Goal: Book appointment/travel/reservation

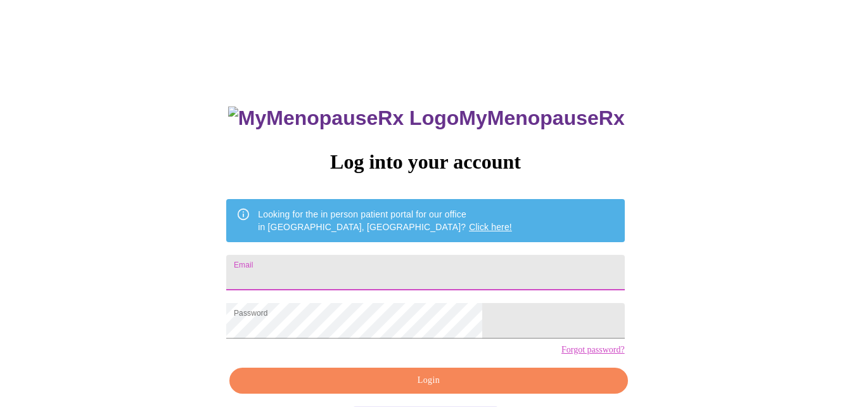
click at [346, 267] on input "Email" at bounding box center [425, 272] width 398 height 35
type input "[EMAIL_ADDRESS][DOMAIN_NAME]"
click at [464, 388] on span "Login" at bounding box center [428, 380] width 369 height 16
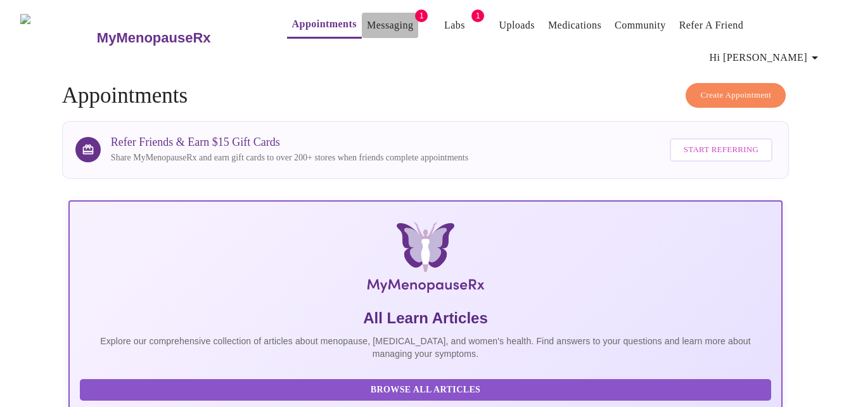
click at [372, 30] on link "Messaging" at bounding box center [390, 25] width 46 height 18
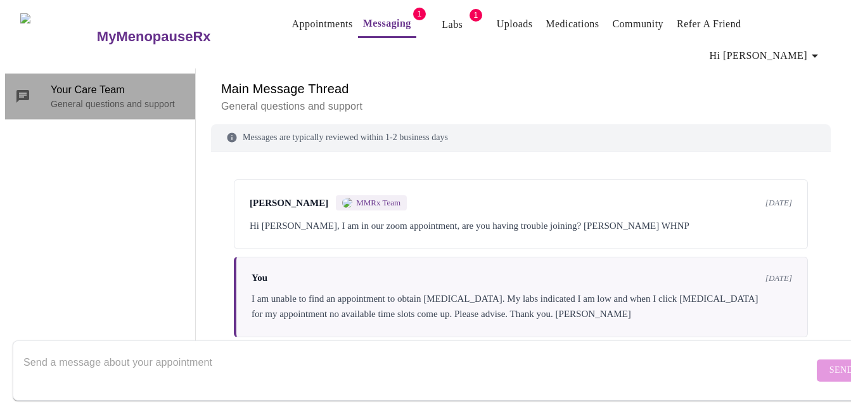
click at [73, 98] on p "General questions and support" at bounding box center [118, 104] width 134 height 13
click at [130, 98] on p "General questions and support" at bounding box center [118, 104] width 134 height 13
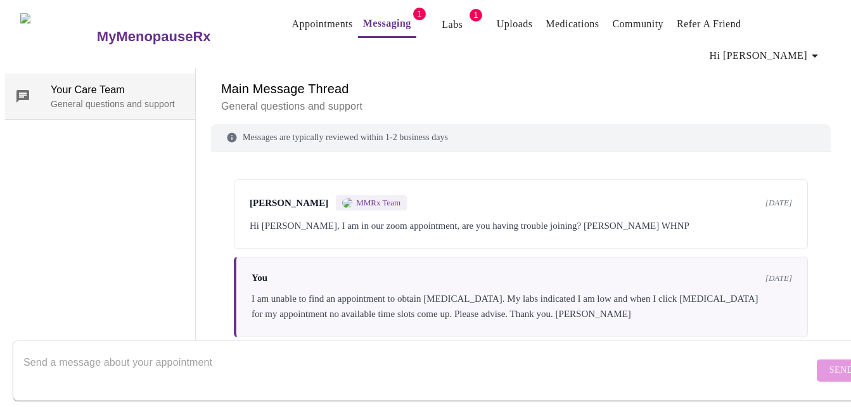
click at [75, 82] on span "Your Care Team" at bounding box center [118, 89] width 134 height 15
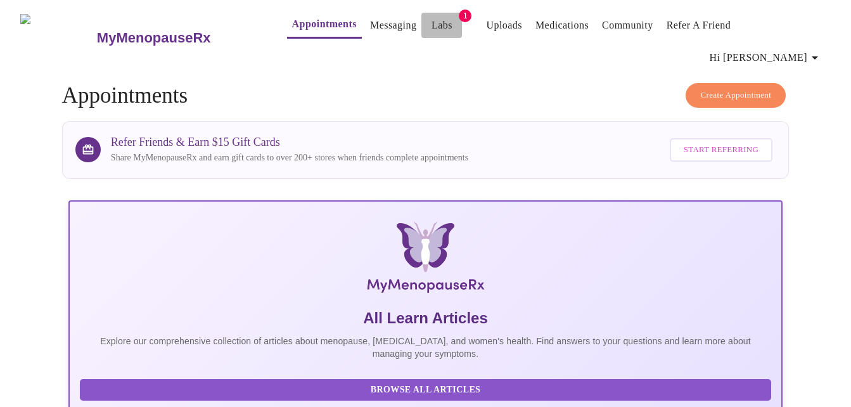
click at [431, 25] on link "Labs" at bounding box center [441, 25] width 21 height 18
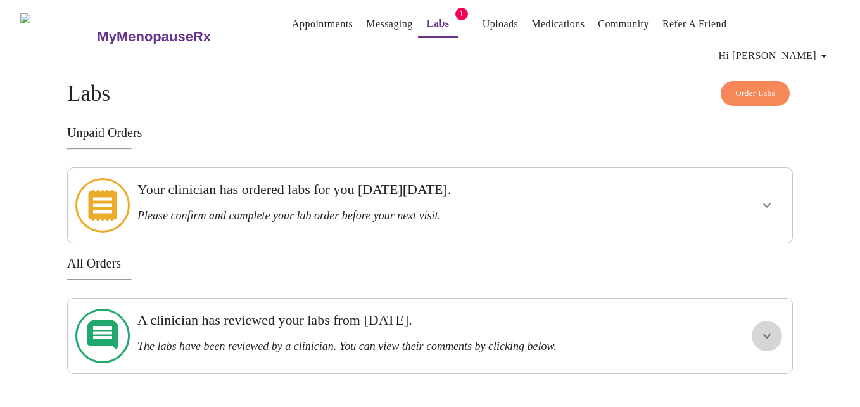
click at [767, 328] on icon "show more" at bounding box center [766, 335] width 15 height 15
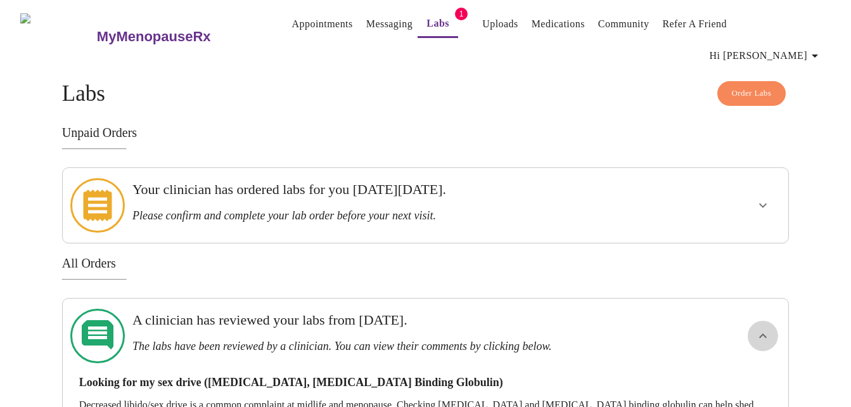
click at [767, 328] on icon "show more" at bounding box center [762, 335] width 15 height 15
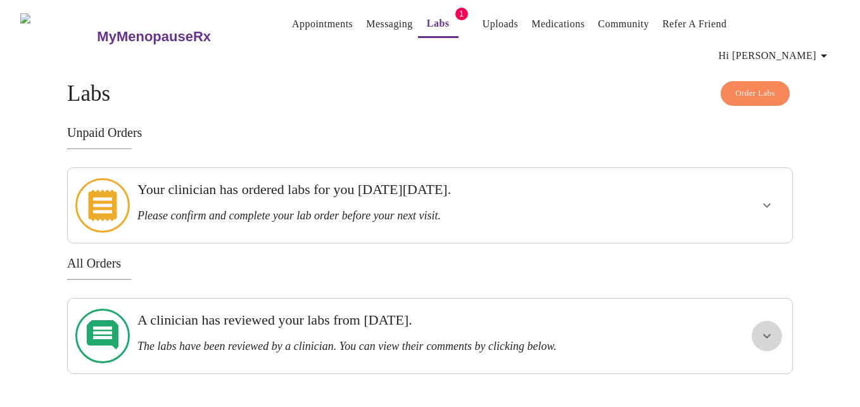
click at [763, 328] on icon "show more" at bounding box center [766, 335] width 15 height 15
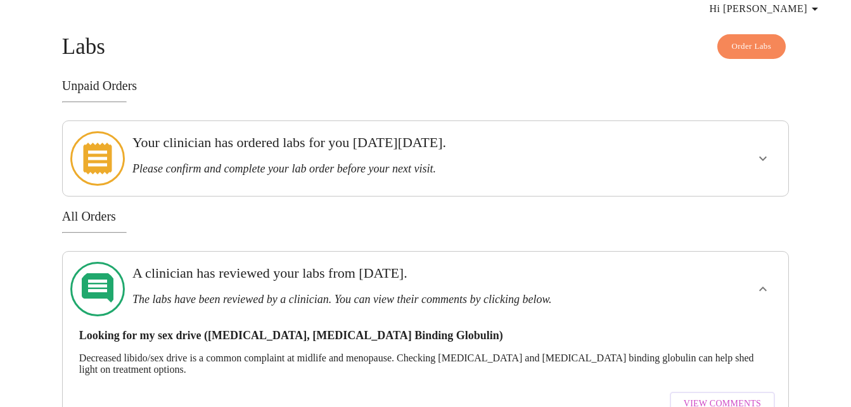
scroll to position [60, 0]
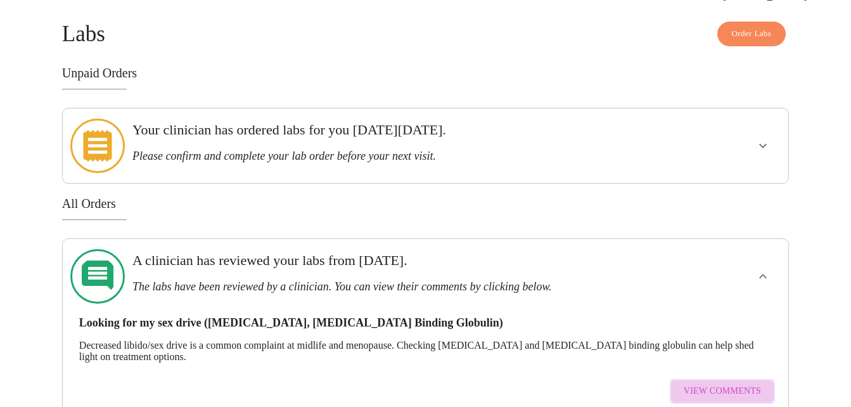
click at [730, 383] on span "View Comments" at bounding box center [721, 391] width 77 height 16
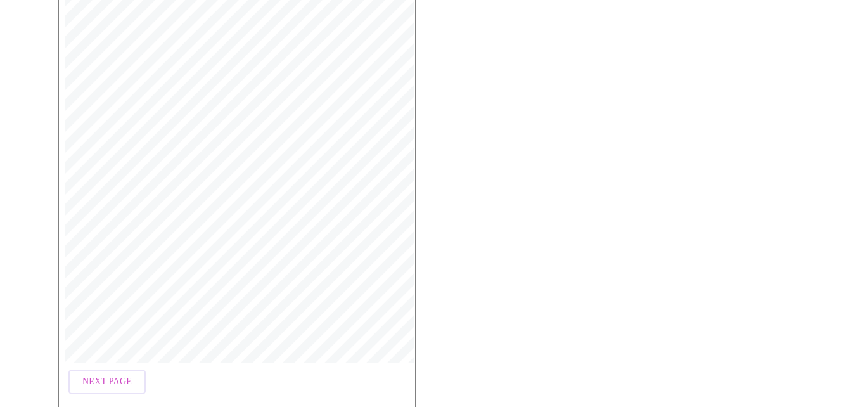
scroll to position [865, 0]
click at [143, 372] on button "Open Larger PDF" at bounding box center [116, 384] width 110 height 25
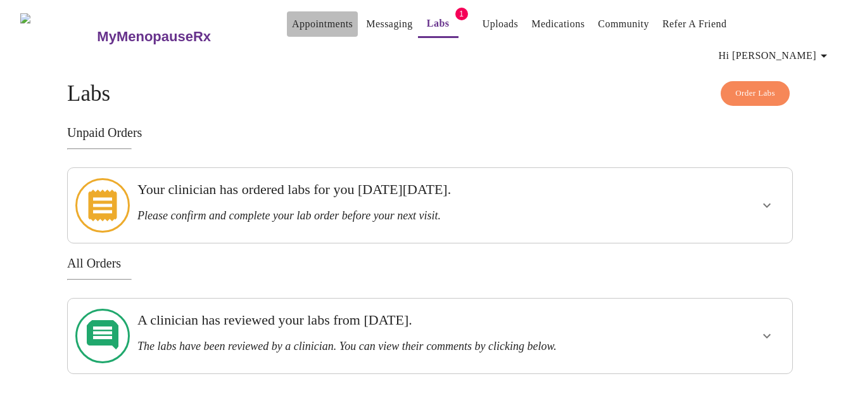
click at [293, 25] on link "Appointments" at bounding box center [322, 24] width 61 height 18
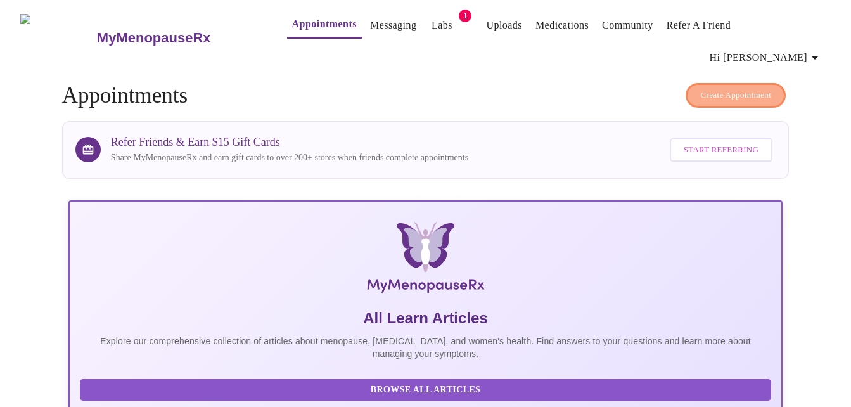
click at [727, 88] on span "Create Appointment" at bounding box center [735, 95] width 71 height 15
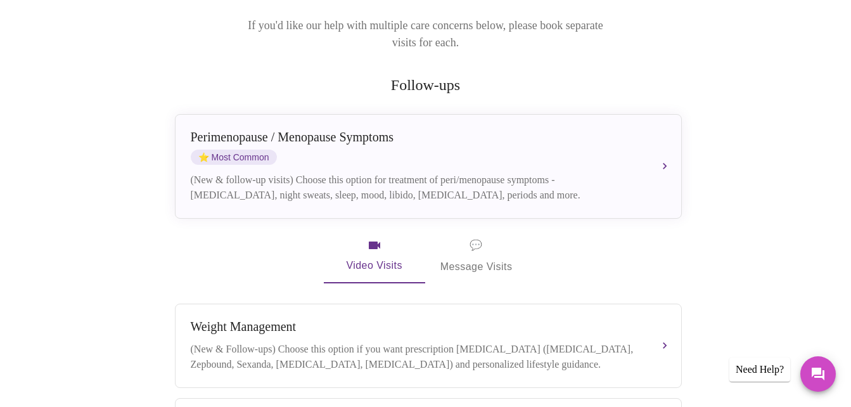
scroll to position [216, 0]
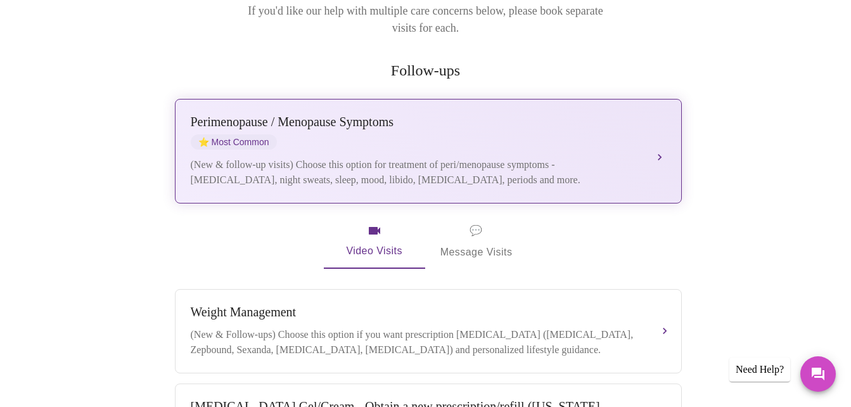
click at [373, 115] on div "Perimenopause / Menopause Symptoms" at bounding box center [416, 122] width 450 height 15
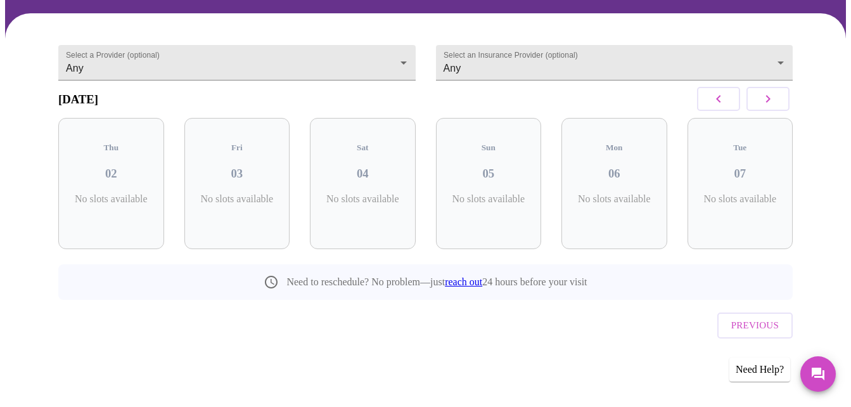
scroll to position [70, 0]
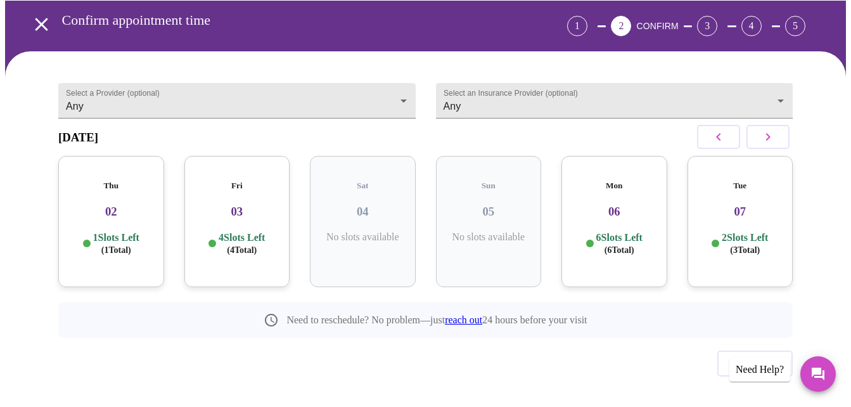
click at [236, 205] on h3 "03" at bounding box center [237, 212] width 86 height 14
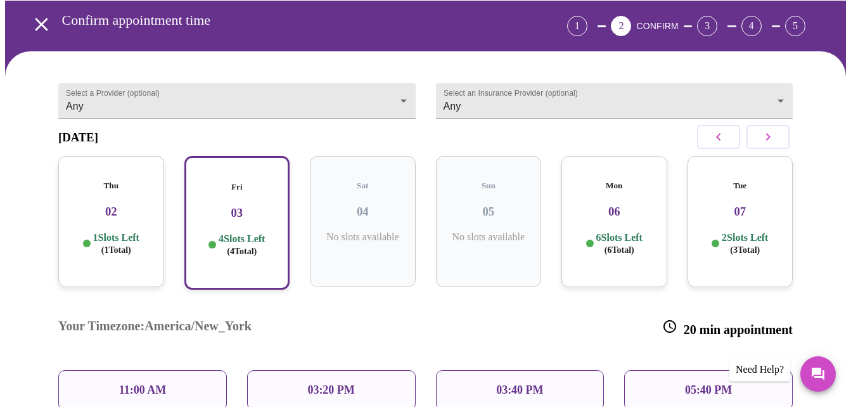
click at [179, 370] on div "11:00 AM" at bounding box center [142, 390] width 168 height 40
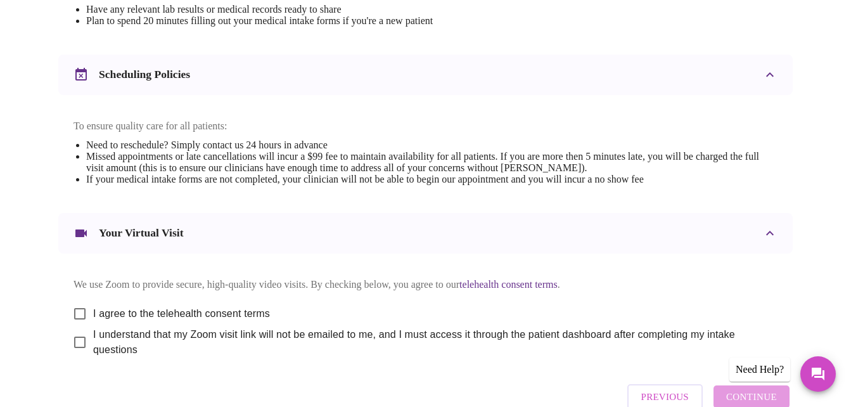
scroll to position [450, 0]
click at [73, 301] on input "I agree to the telehealth consent terms" at bounding box center [80, 312] width 27 height 27
checkbox input "true"
click at [69, 340] on input "I understand that my Zoom visit link will not be emailed to me, and I must acce…" at bounding box center [80, 340] width 27 height 27
checkbox input "true"
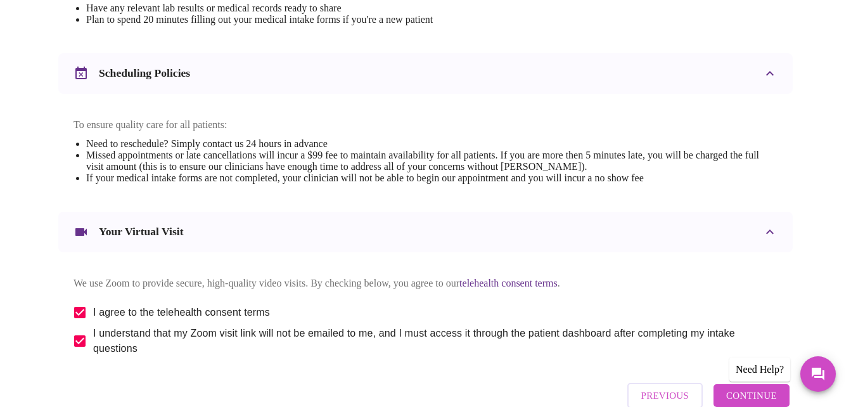
click at [764, 386] on button "Continue" at bounding box center [751, 395] width 76 height 23
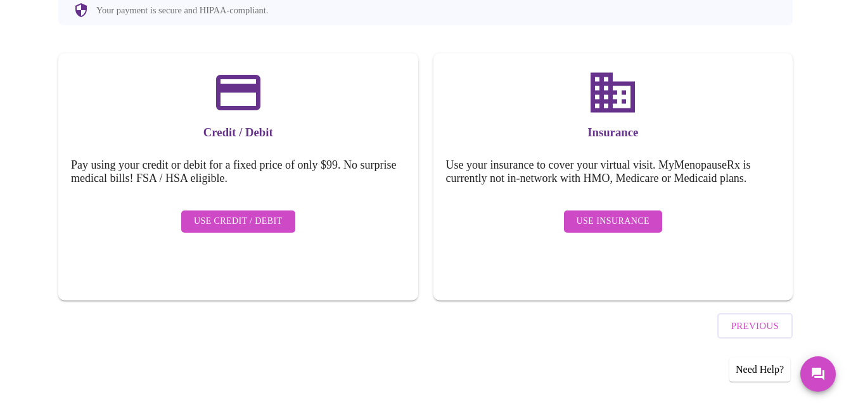
scroll to position [132, 0]
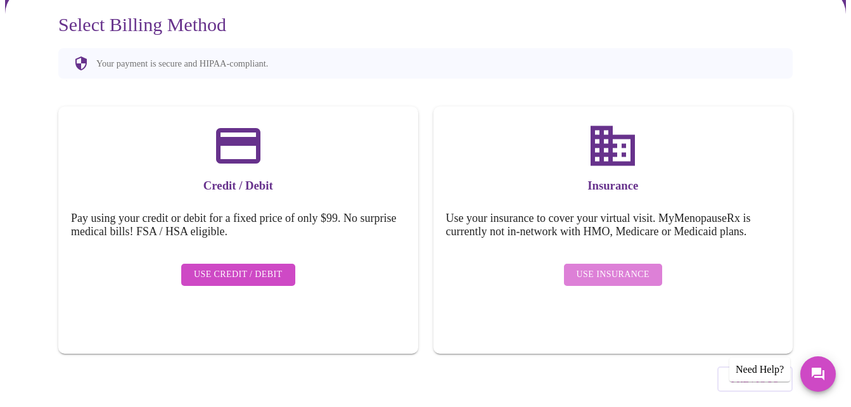
click at [617, 267] on span "Use Insurance" at bounding box center [612, 275] width 73 height 16
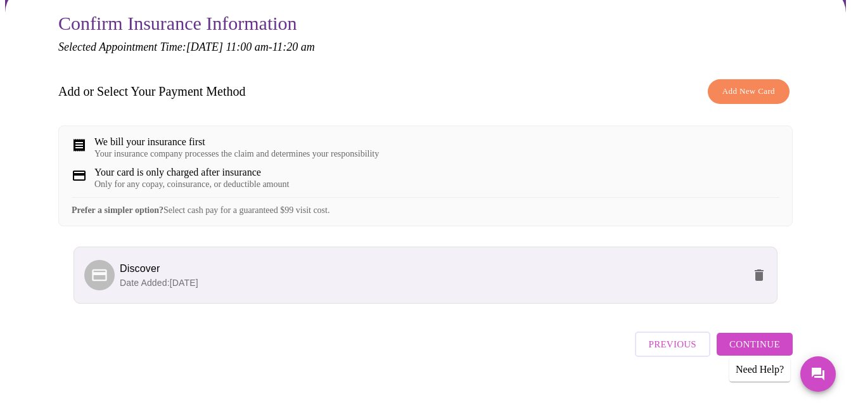
scroll to position [133, 0]
click at [758, 346] on span "Continue" at bounding box center [754, 344] width 51 height 16
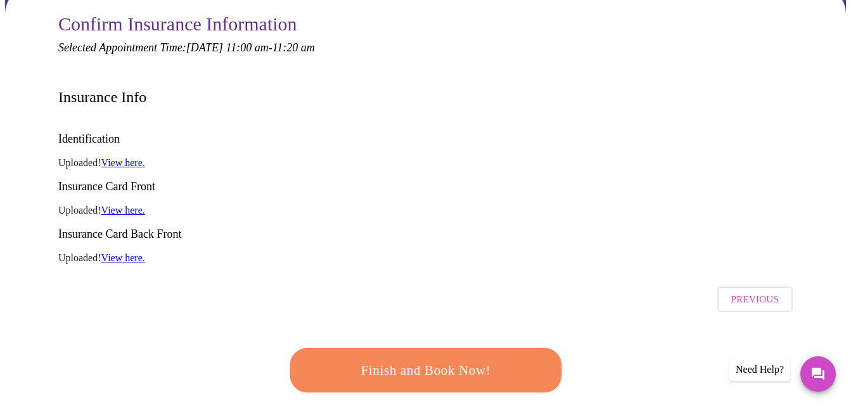
click at [417, 358] on span "Finish and Book Now!" at bounding box center [425, 369] width 234 height 23
